Goal: Answer question/provide support: Answer question/provide support

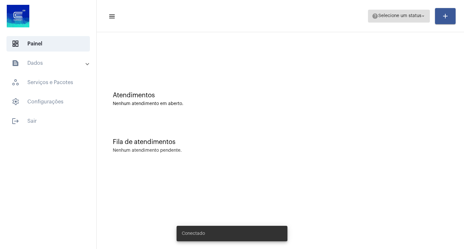
click at [410, 16] on span "Selecione um status" at bounding box center [399, 16] width 43 height 5
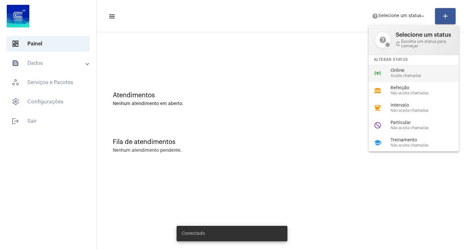
click at [399, 70] on span "Online" at bounding box center [426, 70] width 73 height 5
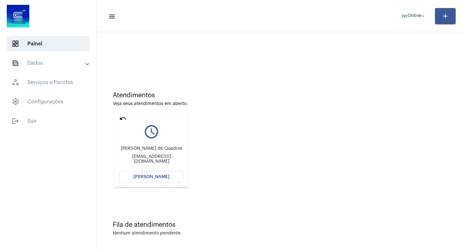
click at [150, 183] on mat-card "undo query_builder [PERSON_NAME] de Quadros [EMAIL_ADDRESS][DOMAIN_NAME] [PERSO…" at bounding box center [151, 150] width 74 height 75
click at [152, 180] on button "[PERSON_NAME]" at bounding box center [151, 177] width 64 height 12
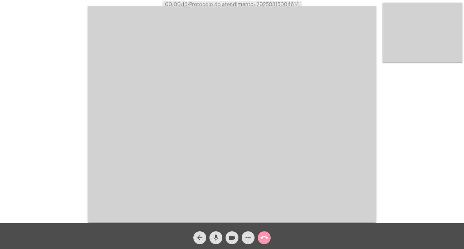
click at [43, 25] on div "Acessando Câmera e Microfone..." at bounding box center [232, 113] width 462 height 223
click at [58, 180] on div "Acessando Câmera e Microfone..." at bounding box center [232, 113] width 462 height 223
click at [42, 9] on div "Acessando Câmera e Microfone..." at bounding box center [232, 113] width 462 height 223
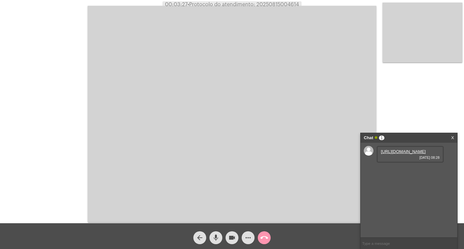
click at [409, 154] on link "[URL][DOMAIN_NAME]" at bounding box center [402, 151] width 45 height 5
click at [213, 235] on mat-icon "mic" at bounding box center [216, 238] width 8 height 8
click at [231, 234] on mat-icon "videocam" at bounding box center [232, 238] width 8 height 8
click at [234, 239] on mat-icon "videocam_off" at bounding box center [232, 238] width 8 height 8
click at [216, 238] on mat-icon "mic_off" at bounding box center [216, 238] width 8 height 8
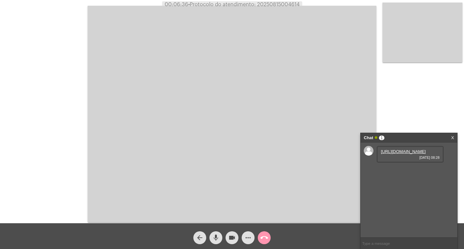
click at [212, 237] on mat-icon "mic" at bounding box center [216, 238] width 8 height 8
click at [233, 234] on mat-icon "videocam" at bounding box center [232, 238] width 8 height 8
click at [233, 234] on mat-icon "videocam_off" at bounding box center [232, 238] width 8 height 8
click at [219, 239] on mat-icon "mic_off" at bounding box center [216, 238] width 8 height 8
click at [414, 172] on link "[URL][DOMAIN_NAME]" at bounding box center [402, 169] width 45 height 5
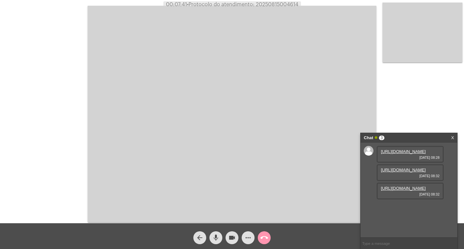
click at [447, 191] on div "[URL][DOMAIN_NAME] [DATE] 08:28 [URL][DOMAIN_NAME] [DATE] 08:32 [URL][DOMAIN_NA…" at bounding box center [408, 190] width 97 height 95
click at [396, 189] on link "[URL][DOMAIN_NAME]" at bounding box center [402, 188] width 45 height 5
click at [407, 209] on link "[URL][DOMAIN_NAME]" at bounding box center [402, 206] width 45 height 5
click at [281, 4] on span "• Protocolo do atendimento: 20250815004614" at bounding box center [242, 4] width 111 height 5
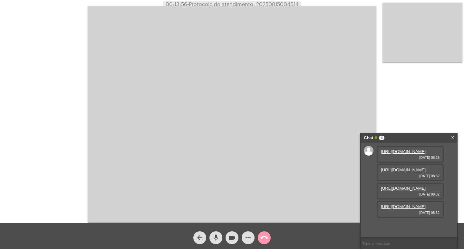
click at [281, 4] on span "• Protocolo do atendimento: 20250815004614" at bounding box center [242, 4] width 111 height 5
copy span "20250815004614"
click at [61, 15] on div "Acessando Câmera e Microfone..." at bounding box center [232, 113] width 462 height 223
click at [268, 236] on button "call_end" at bounding box center [264, 237] width 13 height 13
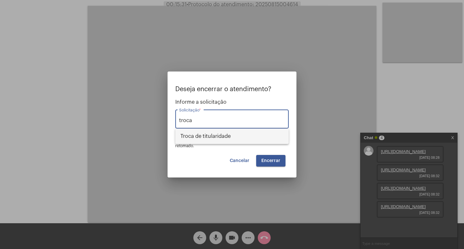
click at [248, 136] on span "Troca de titularidade" at bounding box center [231, 135] width 103 height 15
type input "Troca de titularidade"
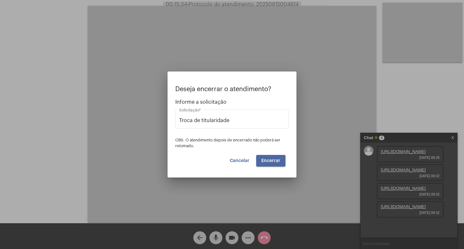
click at [272, 163] on button "Encerrar" at bounding box center [270, 161] width 29 height 12
